Goal: Information Seeking & Learning: Learn about a topic

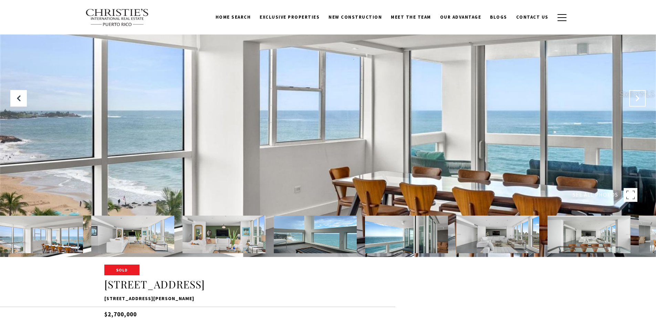
click at [637, 99] on icon at bounding box center [637, 98] width 7 height 7
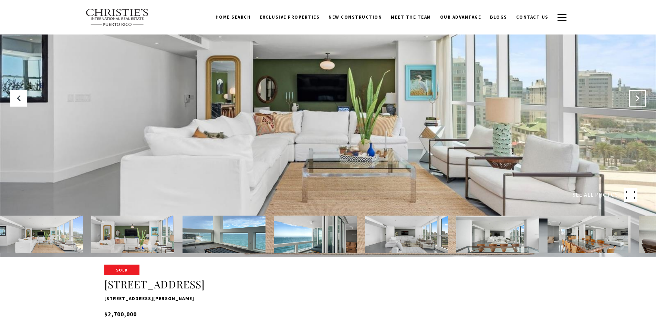
click at [637, 99] on icon at bounding box center [637, 98] width 7 height 7
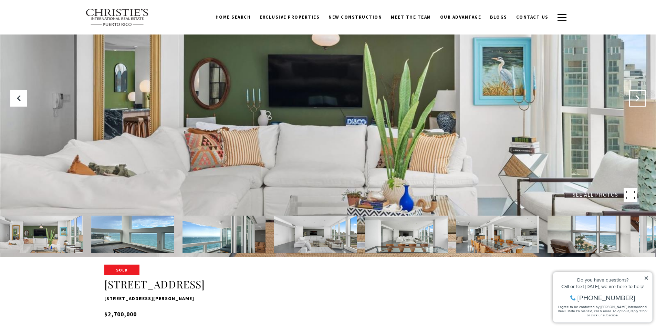
click at [637, 99] on icon at bounding box center [637, 98] width 7 height 7
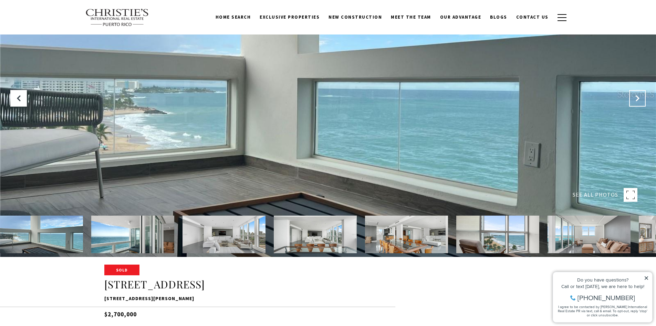
click at [637, 99] on icon at bounding box center [637, 98] width 7 height 7
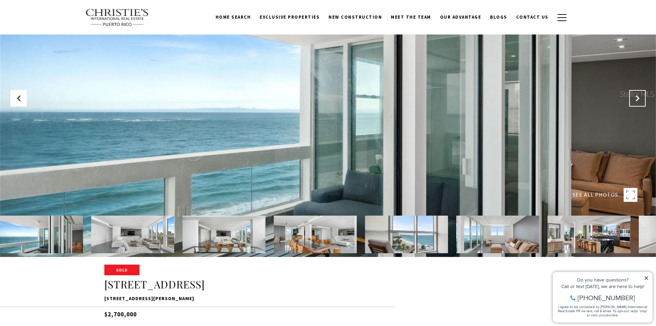
click at [637, 99] on icon "Next Slide" at bounding box center [637, 98] width 7 height 7
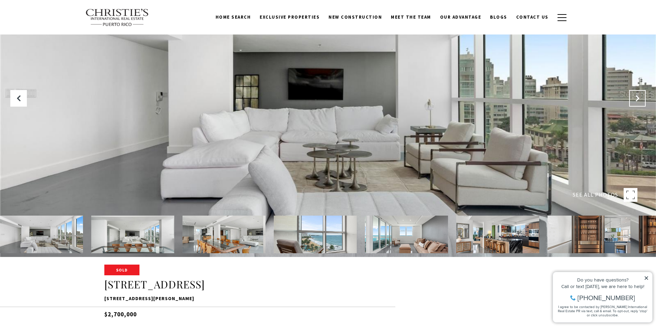
click at [637, 99] on icon "Next Slide" at bounding box center [637, 98] width 7 height 7
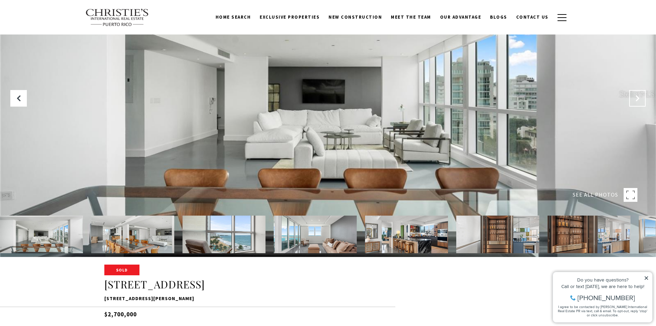
click at [637, 99] on icon "Next Slide" at bounding box center [637, 98] width 7 height 7
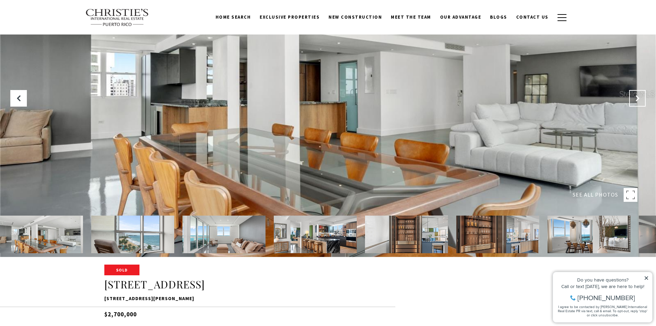
click at [637, 99] on icon "Next Slide" at bounding box center [637, 98] width 7 height 7
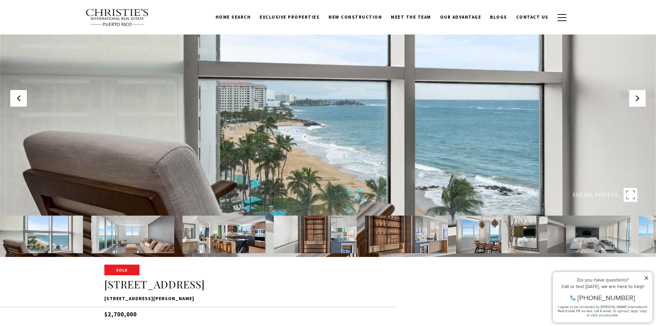
click at [24, 107] on div at bounding box center [328, 94] width 656 height 326
